Goal: Navigation & Orientation: Understand site structure

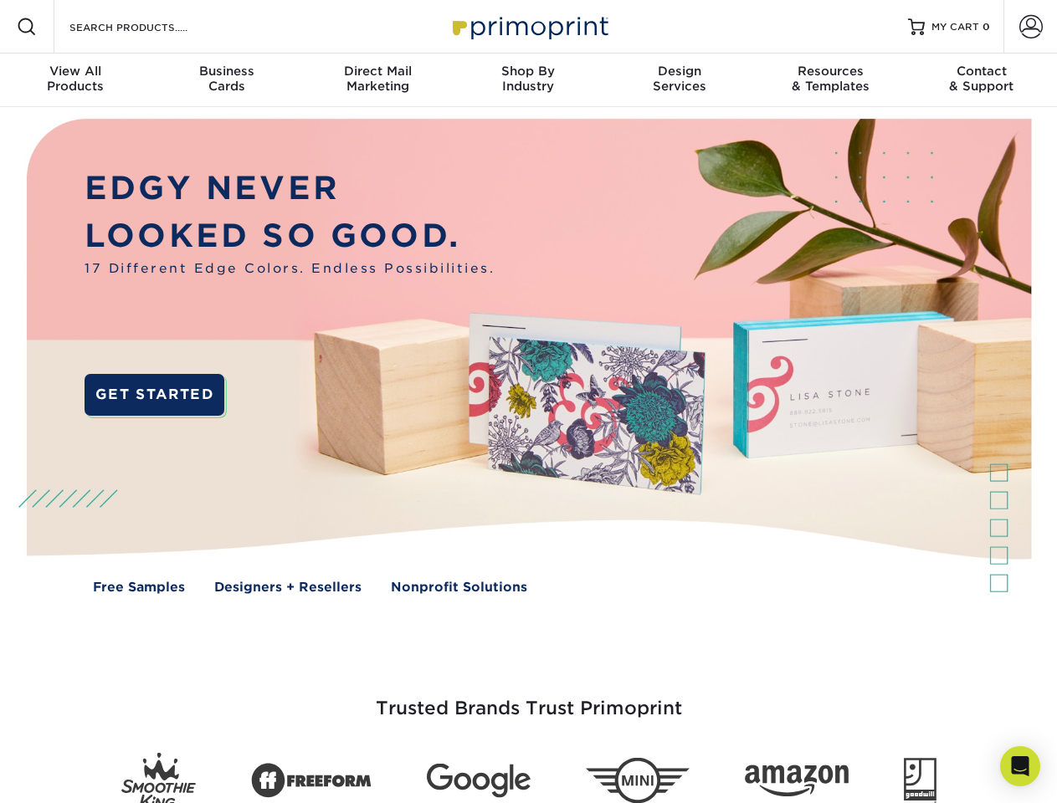
click at [528, 402] on img at bounding box center [528, 368] width 1046 height 523
click at [27, 27] on span at bounding box center [27, 27] width 20 height 20
click at [1030, 27] on span at bounding box center [1030, 26] width 23 height 23
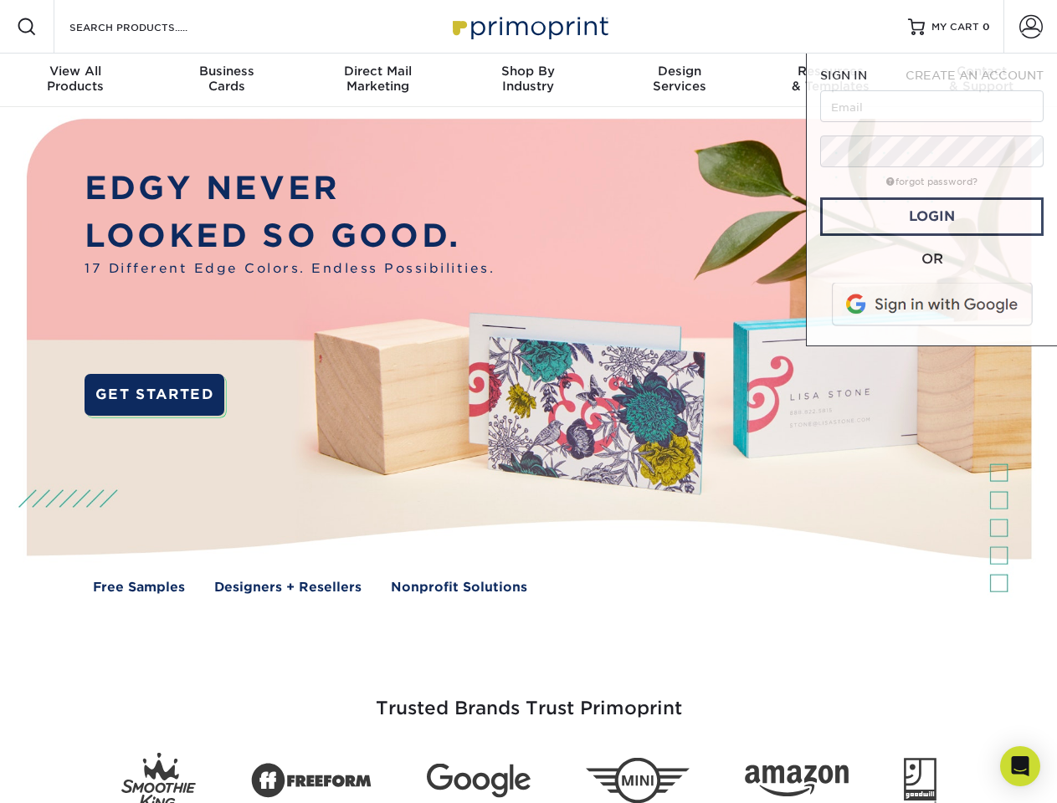
click at [75, 80] on div "View All Products" at bounding box center [75, 79] width 151 height 30
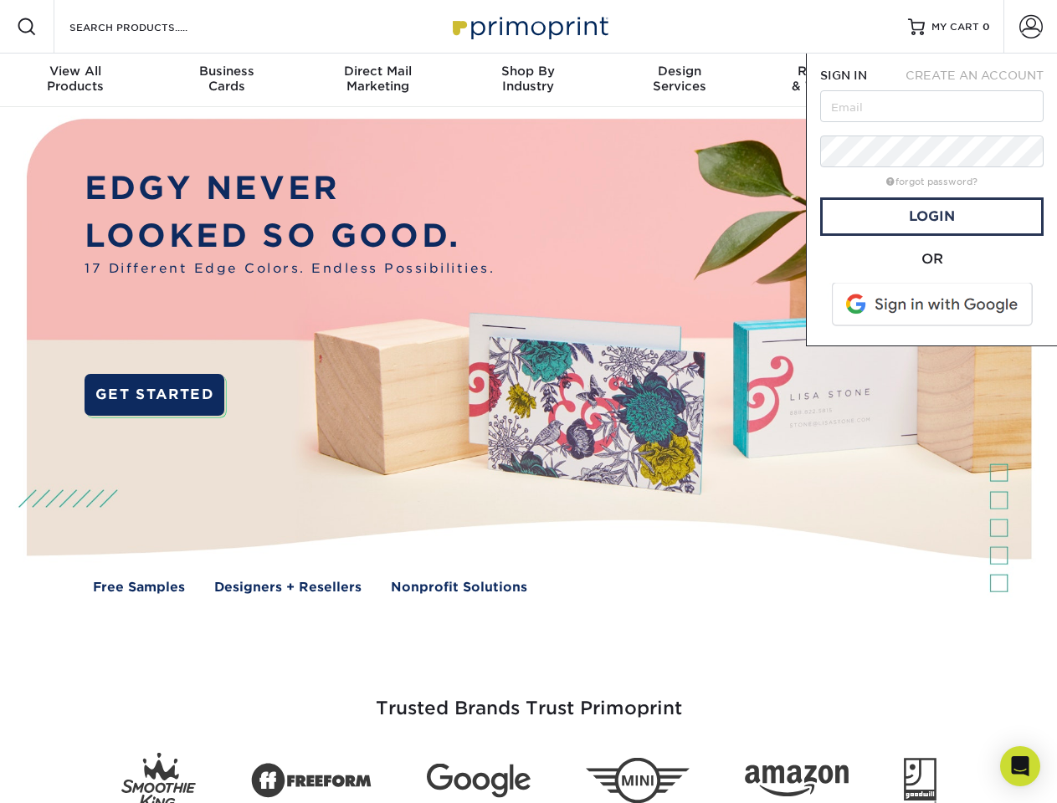
click at [226, 80] on div "Business Cards" at bounding box center [226, 79] width 151 height 30
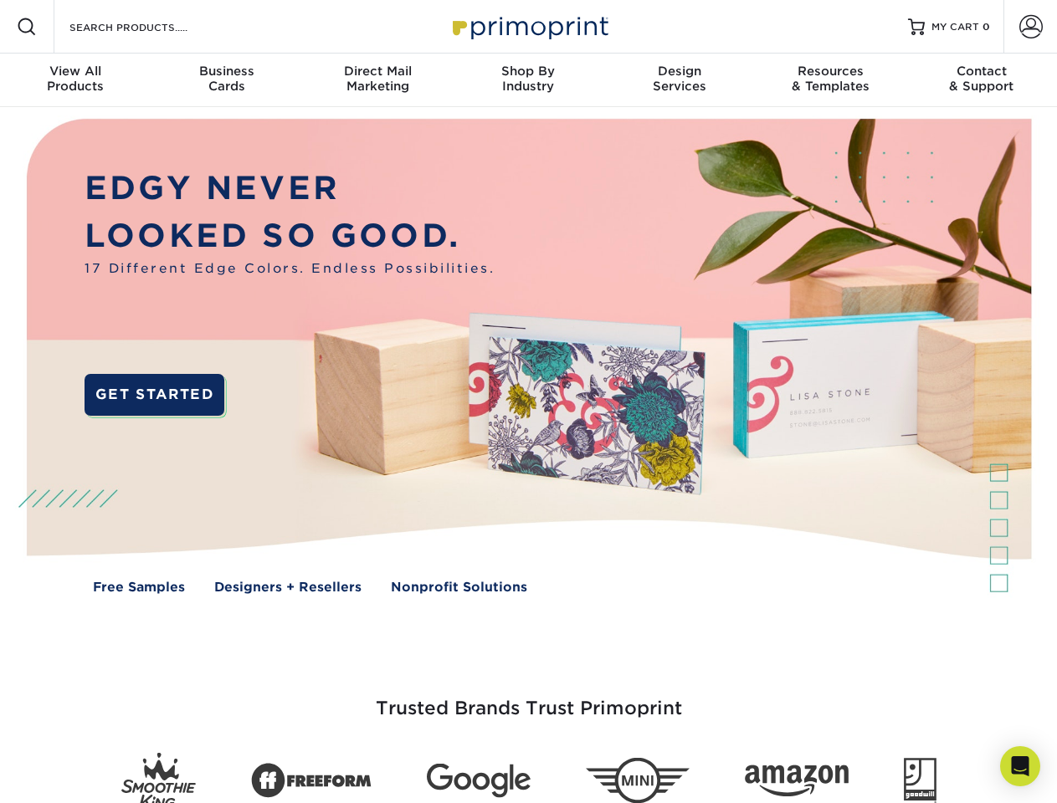
click at [377, 80] on div "Direct Mail Marketing" at bounding box center [377, 79] width 151 height 30
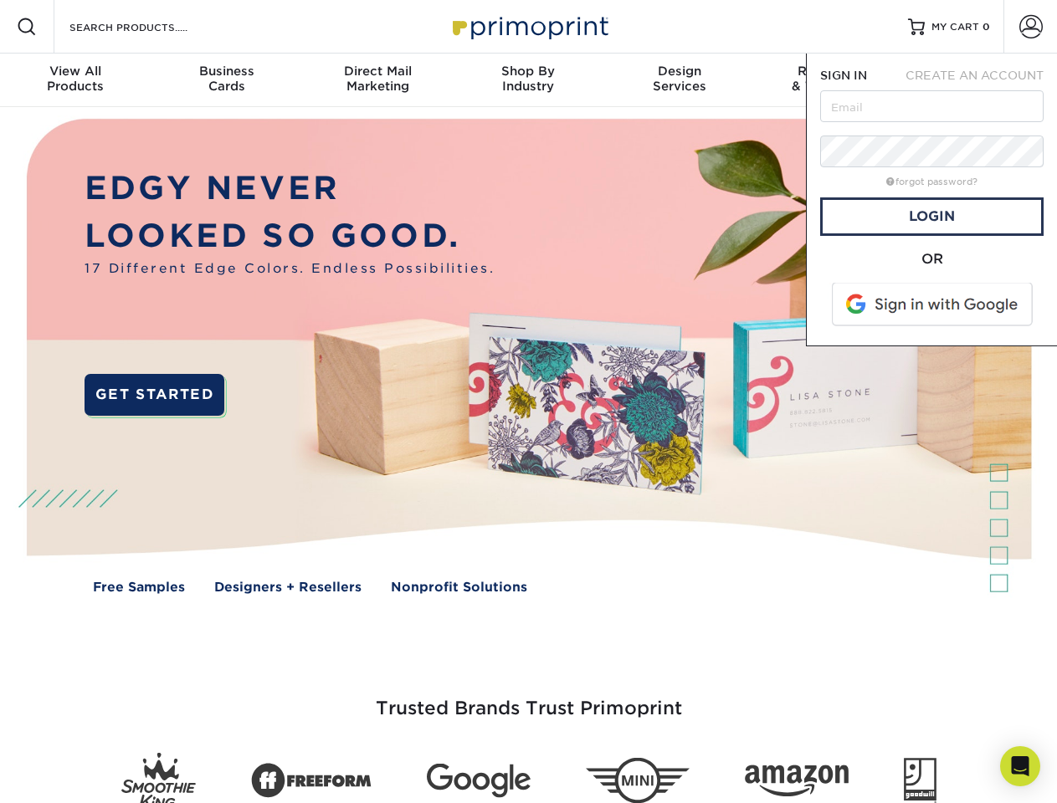
click at [528, 80] on div "Shop By Industry" at bounding box center [528, 79] width 151 height 30
click at [679, 80] on div "Design Services" at bounding box center [679, 79] width 151 height 30
click at [830, 80] on span "SIGN IN" at bounding box center [843, 75] width 47 height 13
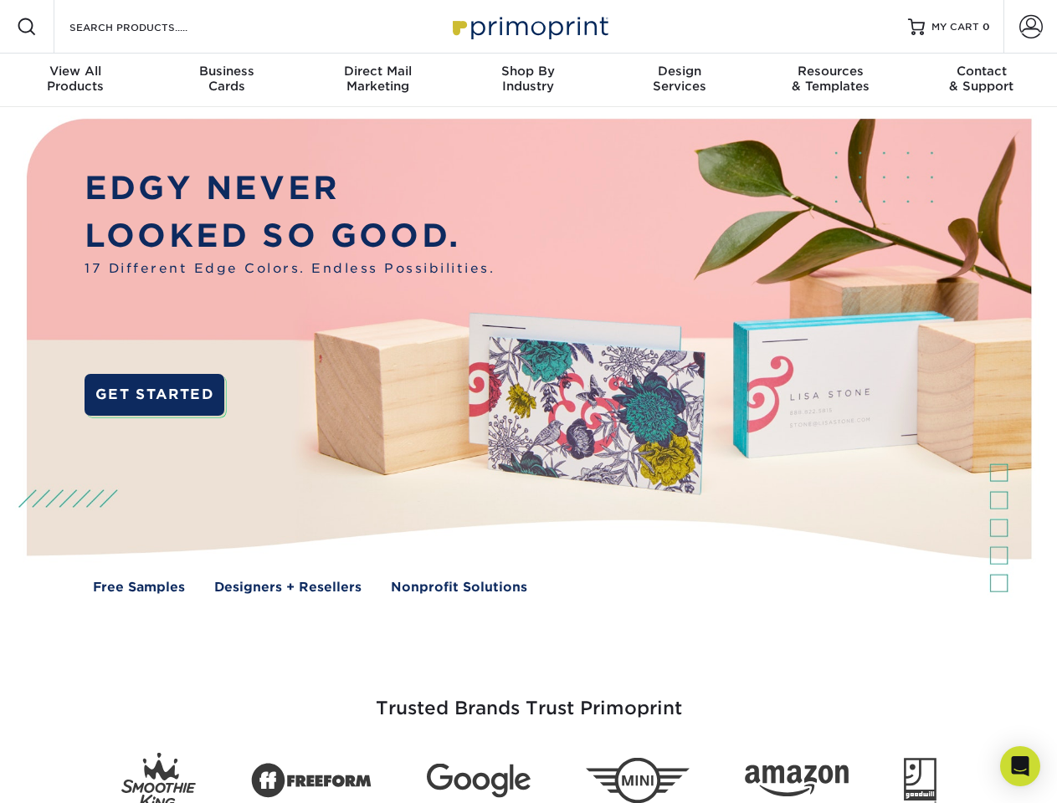
click at [982, 80] on div "Contact & Support" at bounding box center [981, 79] width 151 height 30
